Goal: Download file/media

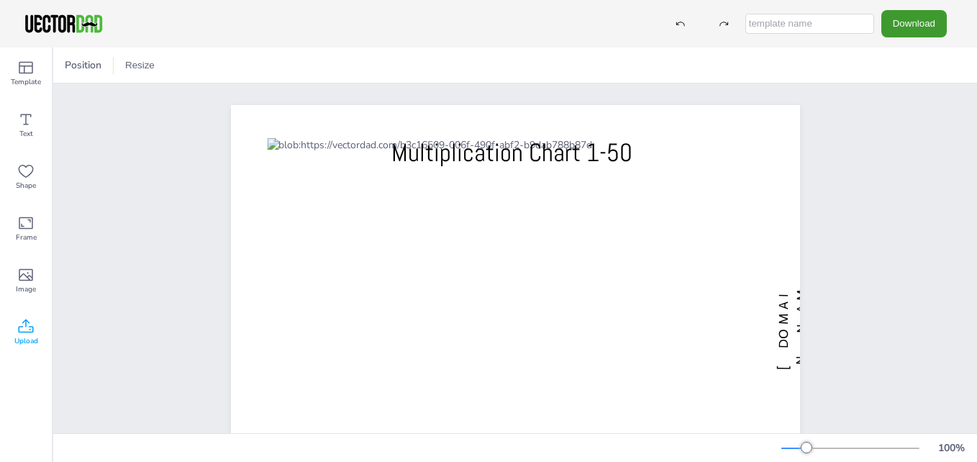
click at [26, 327] on icon at bounding box center [25, 326] width 17 height 17
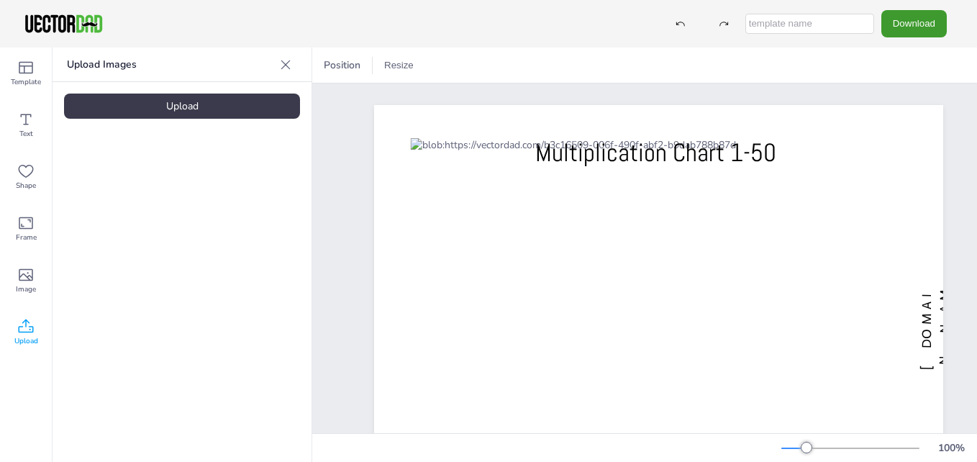
click at [178, 105] on div "Upload" at bounding box center [182, 106] width 236 height 25
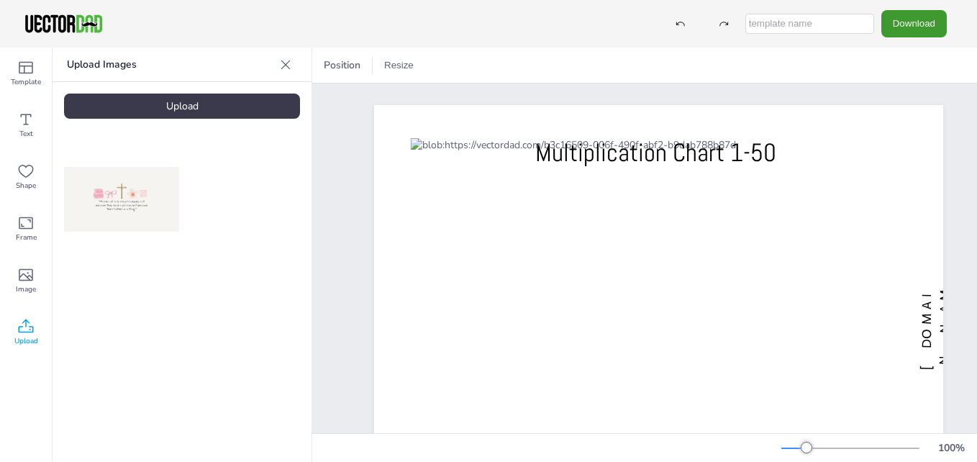
click at [96, 195] on img at bounding box center [121, 199] width 115 height 65
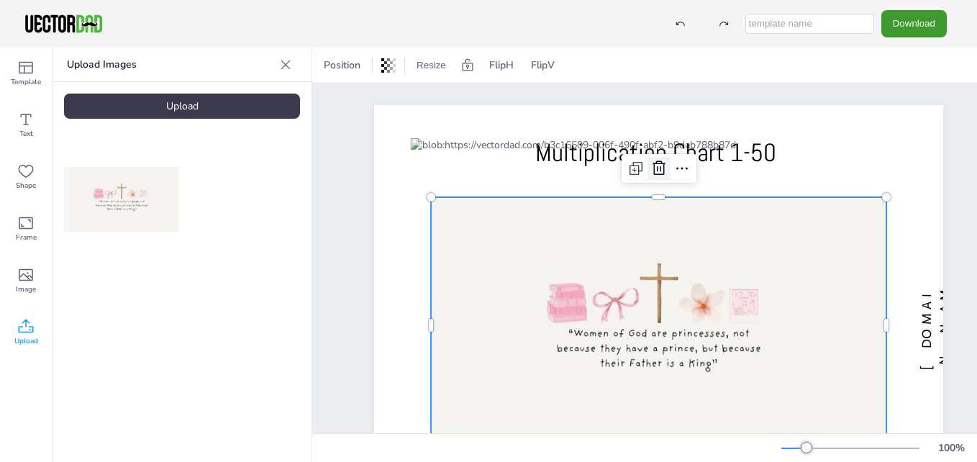
click at [660, 170] on icon at bounding box center [659, 168] width 13 height 14
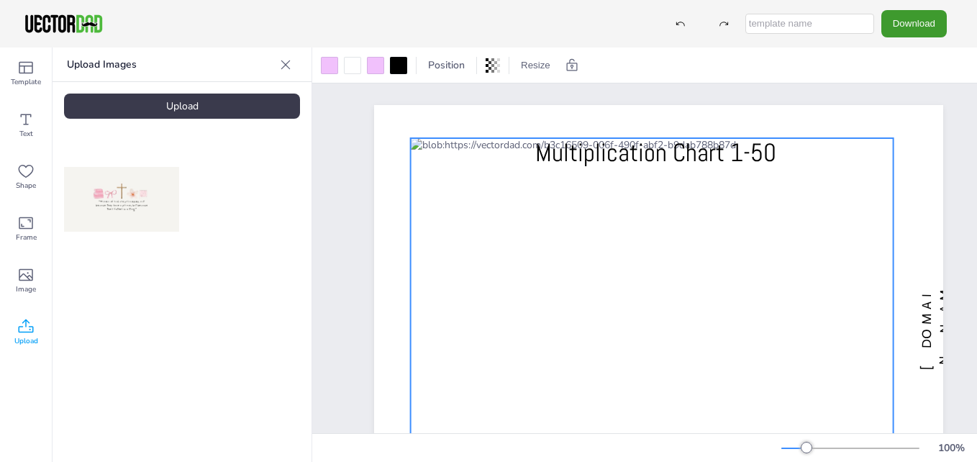
click at [541, 288] on div at bounding box center [652, 325] width 483 height 374
click at [672, 105] on icon at bounding box center [674, 109] width 17 height 17
click at [629, 111] on icon at bounding box center [626, 111] width 4 height 4
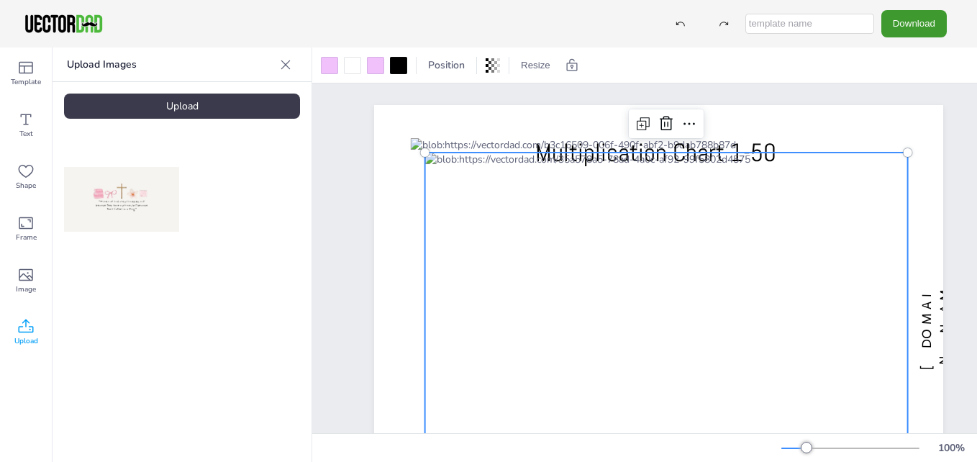
click at [573, 231] on div at bounding box center [666, 340] width 483 height 374
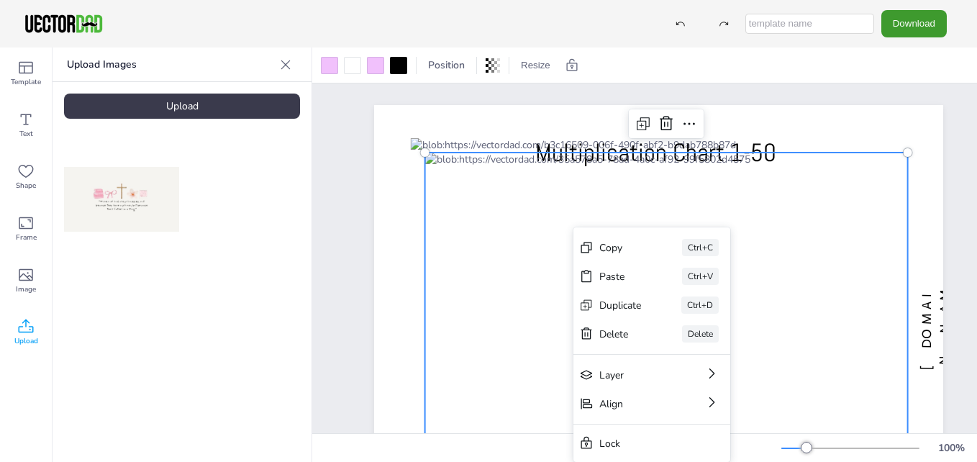
scroll to position [145, 0]
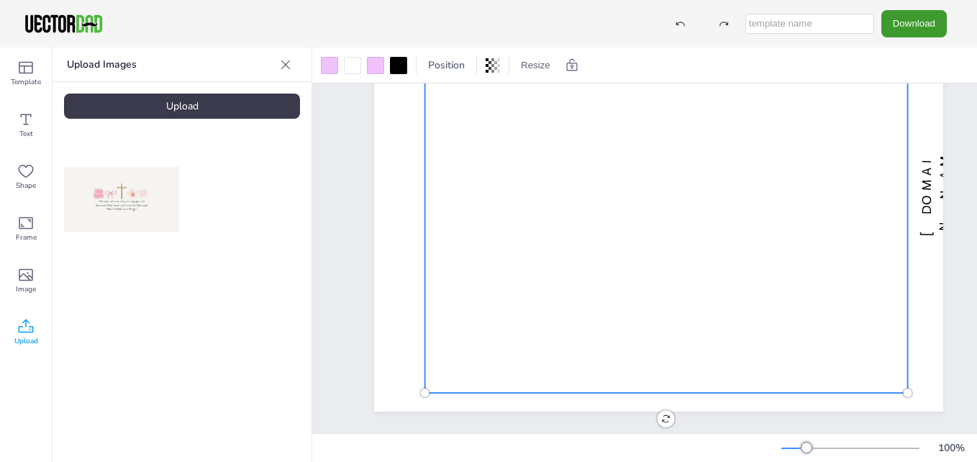
click at [436, 286] on div at bounding box center [666, 206] width 483 height 374
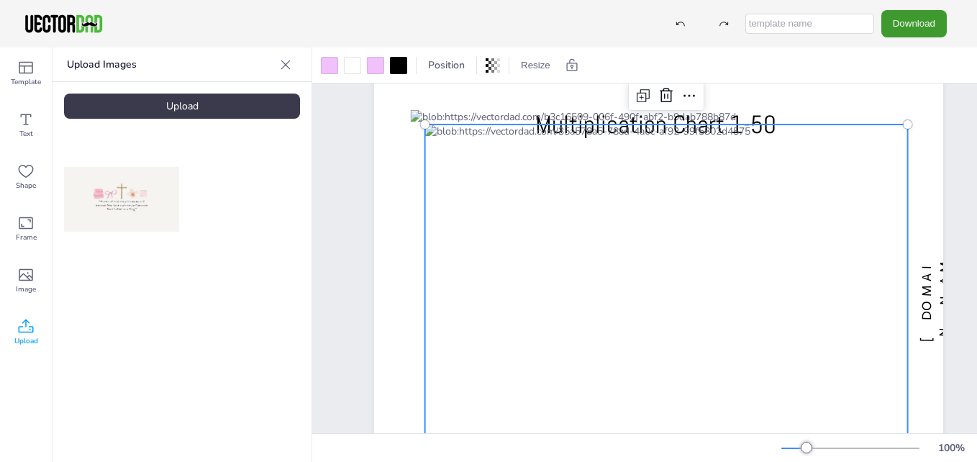
scroll to position [0, 0]
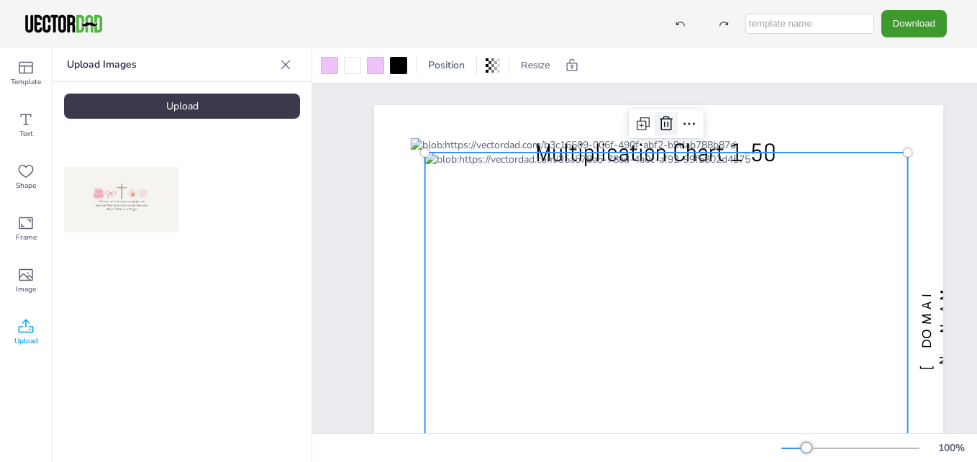
click at [671, 125] on icon at bounding box center [666, 124] width 13 height 14
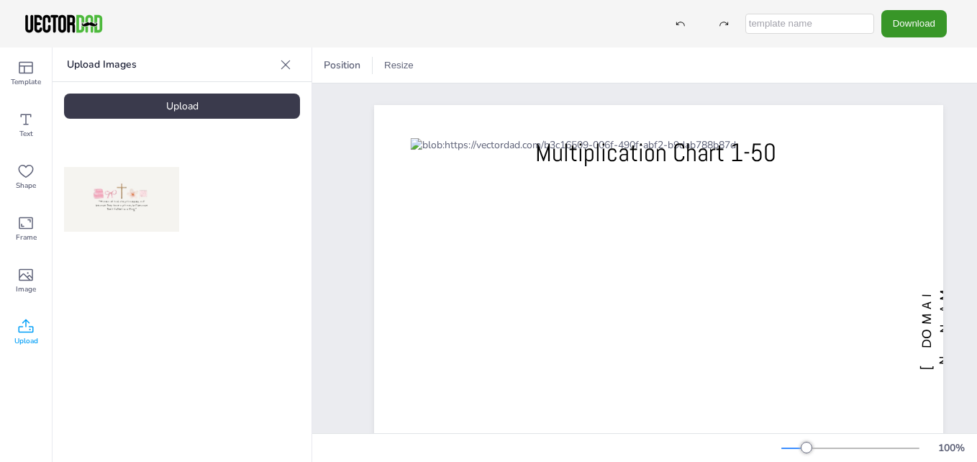
click at [898, 29] on button "Download" at bounding box center [913, 23] width 65 height 27
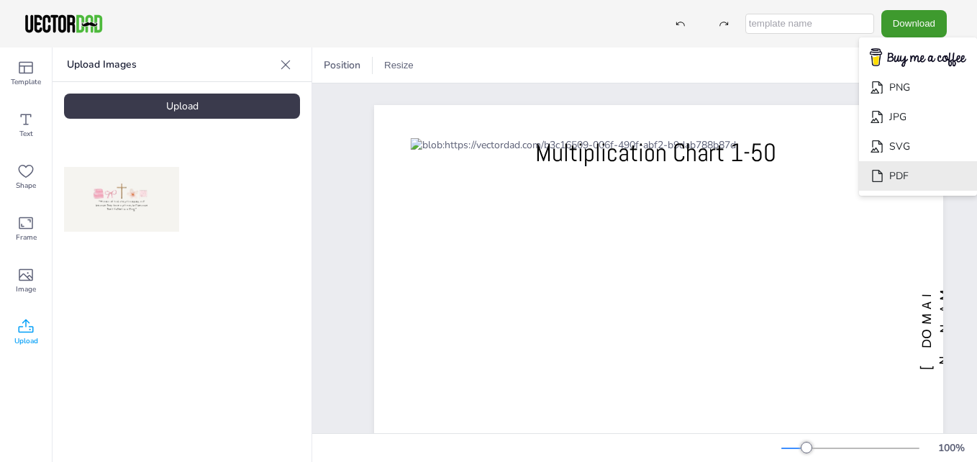
click at [895, 171] on li "PDF" at bounding box center [918, 175] width 118 height 29
